Goal: Check status: Check status

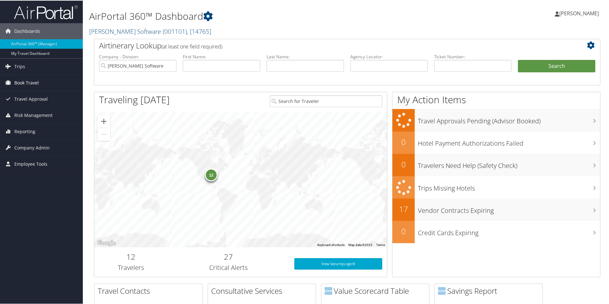
click at [36, 83] on span "Book Travel" at bounding box center [26, 82] width 25 height 16
click at [21, 65] on span "Trips" at bounding box center [19, 66] width 11 height 16
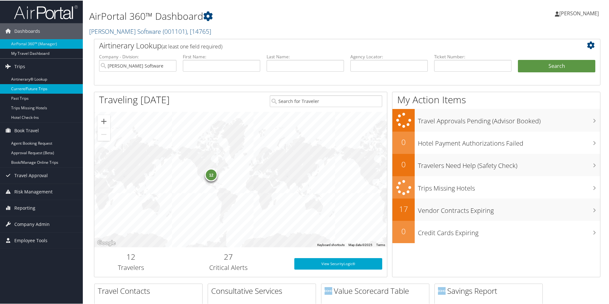
click at [22, 89] on link "Current/Future Trips" at bounding box center [41, 88] width 83 height 10
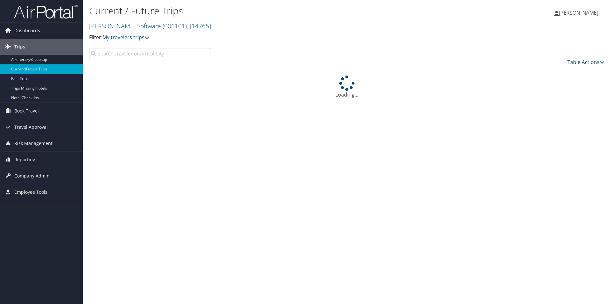
click at [195, 54] on input "search" at bounding box center [150, 53] width 122 height 11
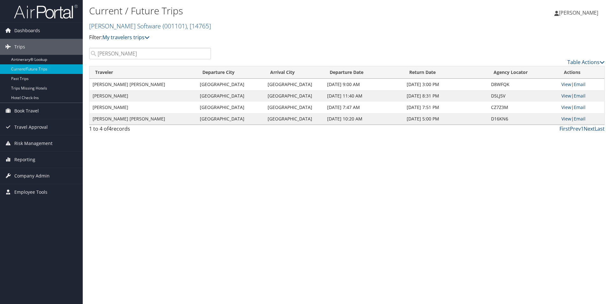
drag, startPoint x: 143, startPoint y: 53, endPoint x: 95, endPoint y: 53, distance: 48.1
click at [95, 53] on input "mitchell" at bounding box center [150, 53] width 122 height 11
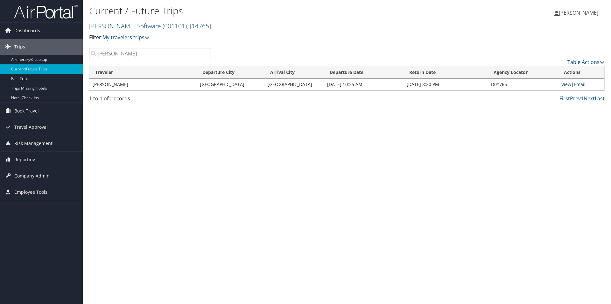
click at [567, 83] on link "View" at bounding box center [567, 84] width 10 height 6
click at [565, 84] on link "View" at bounding box center [567, 84] width 10 height 6
click at [564, 83] on link "View" at bounding box center [567, 84] width 10 height 6
click at [568, 83] on link "View" at bounding box center [567, 84] width 10 height 6
click at [564, 84] on link "View" at bounding box center [567, 84] width 10 height 6
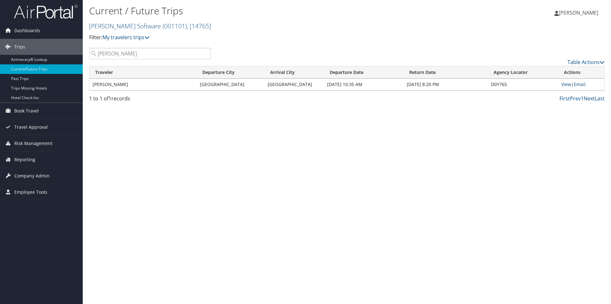
drag, startPoint x: 134, startPoint y: 55, endPoint x: 96, endPoint y: 56, distance: 37.9
click at [96, 56] on input "rodgers" at bounding box center [150, 53] width 122 height 11
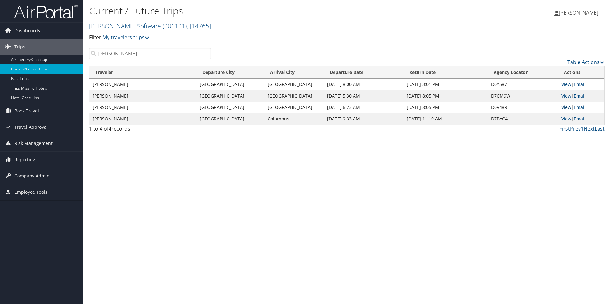
click at [565, 107] on link "View" at bounding box center [567, 107] width 10 height 6
drag, startPoint x: 149, startPoint y: 55, endPoint x: 84, endPoint y: 49, distance: 65.2
click at [84, 49] on div "Current / Future Trips McLeod Software ( 001101 ) , [ 14765 ] McLeod Software M…" at bounding box center [347, 152] width 529 height 304
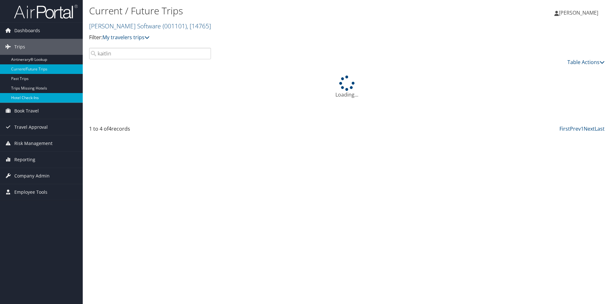
type input "kaitlin"
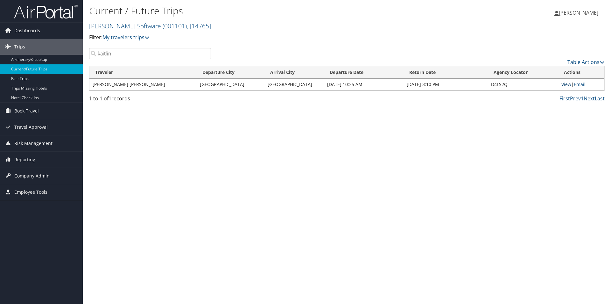
click at [566, 84] on link "View" at bounding box center [567, 84] width 10 height 6
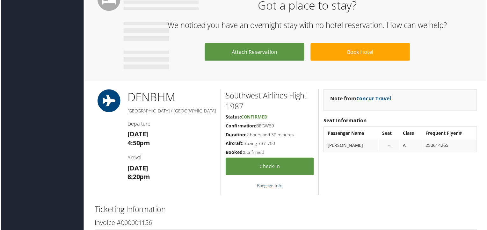
scroll to position [350, 0]
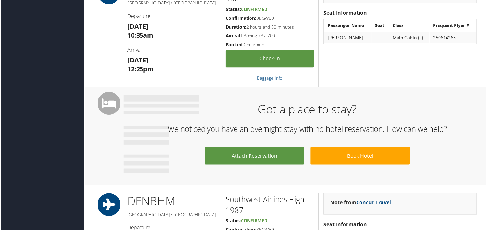
scroll to position [255, 0]
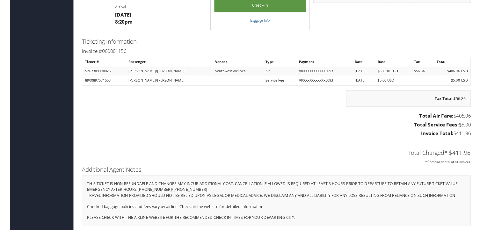
scroll to position [494, 0]
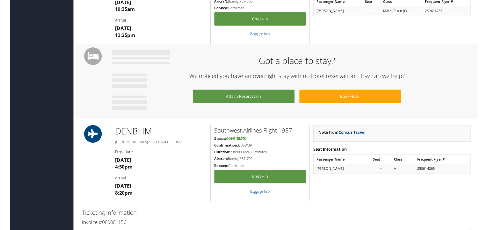
scroll to position [287, 0]
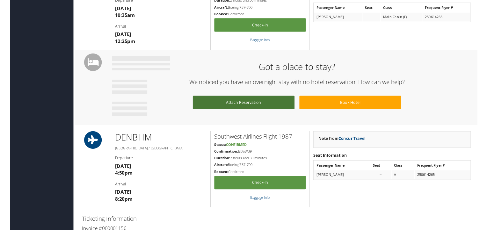
scroll to position [318, 0]
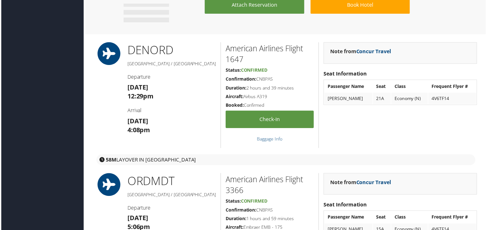
scroll to position [541, 0]
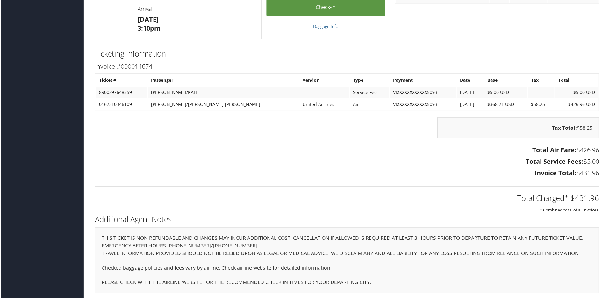
scroll to position [488, 0]
